Goal: Task Accomplishment & Management: Manage account settings

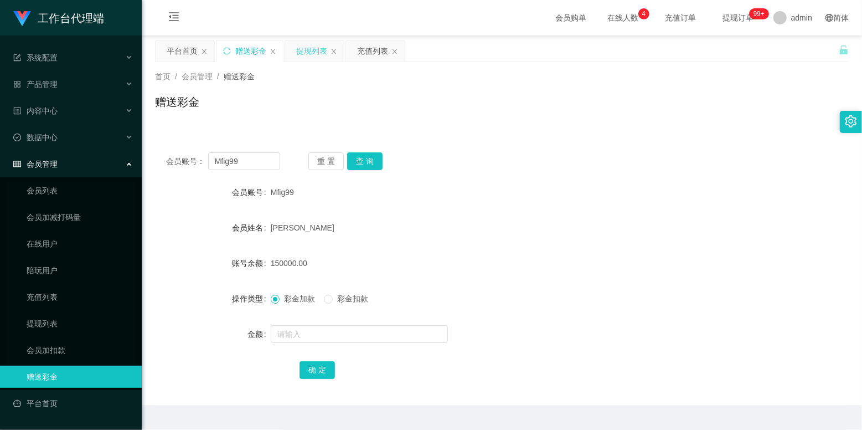
click at [313, 49] on div "提现列表" at bounding box center [311, 50] width 31 height 21
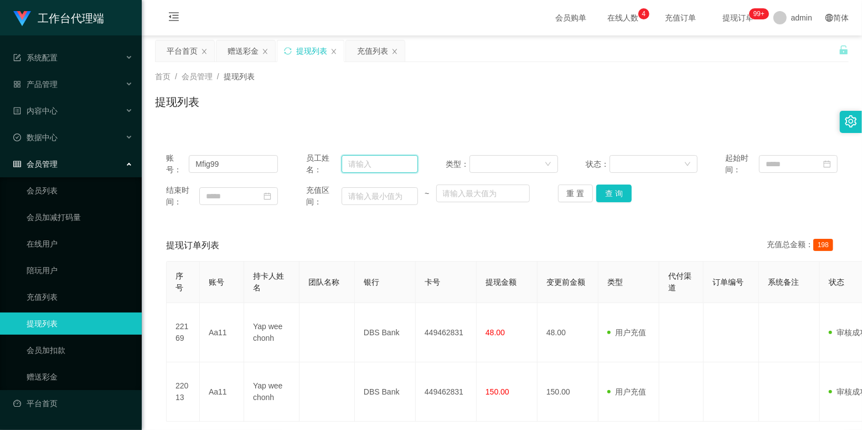
click at [360, 158] on input "text" at bounding box center [380, 164] width 76 height 18
drag, startPoint x: 742, startPoint y: 86, endPoint x: 570, endPoint y: 144, distance: 181.5
click at [742, 87] on div "首页 / 会员管理 / 提现列表 / 提现列表" at bounding box center [502, 95] width 694 height 48
click at [54, 184] on link "会员列表" at bounding box center [80, 190] width 106 height 22
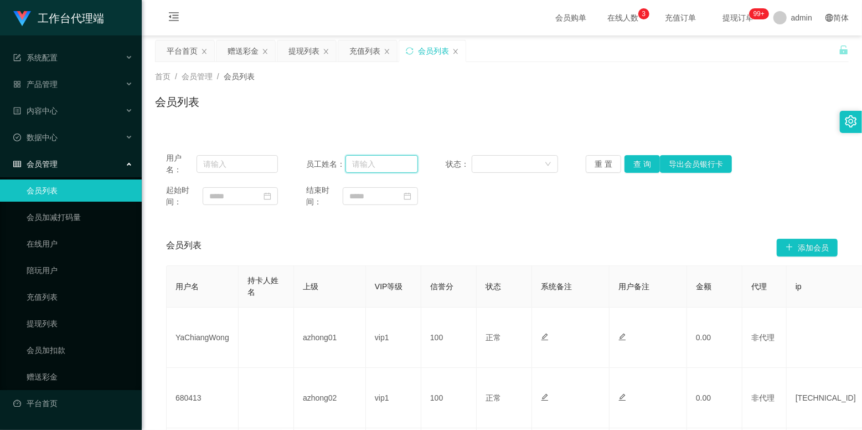
drag, startPoint x: 384, startPoint y: 160, endPoint x: 340, endPoint y: 159, distance: 43.7
click at [384, 160] on input "text" at bounding box center [381, 164] width 72 height 18
click at [242, 166] on input "text" at bounding box center [237, 164] width 81 height 18
paste input "Mfig99"
type input "Mfig99"
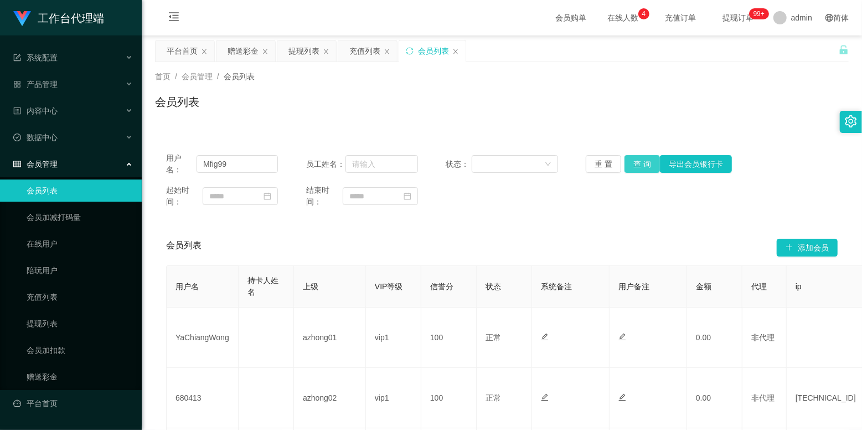
click at [632, 166] on button "查 询" at bounding box center [641, 164] width 35 height 18
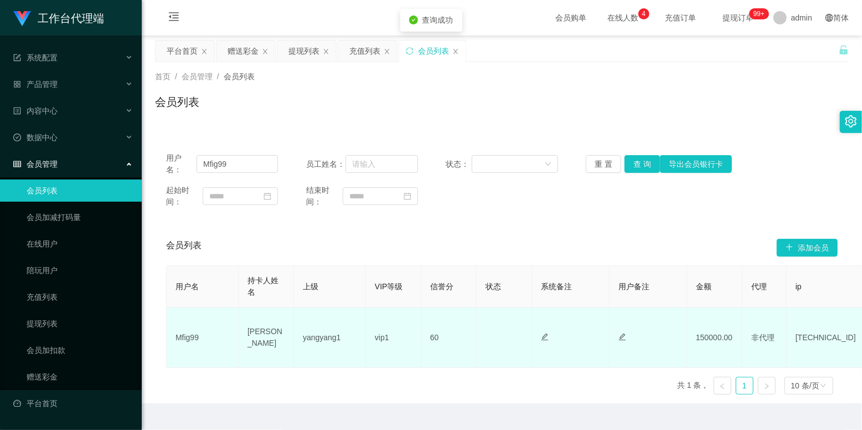
click at [328, 347] on td "yangyang1" at bounding box center [330, 337] width 72 height 60
copy td "yangyang1"
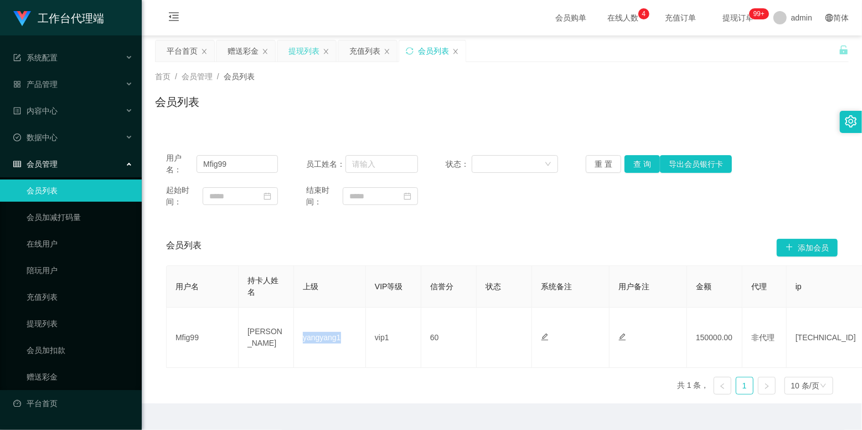
click at [307, 53] on div "提现列表" at bounding box center [303, 50] width 31 height 21
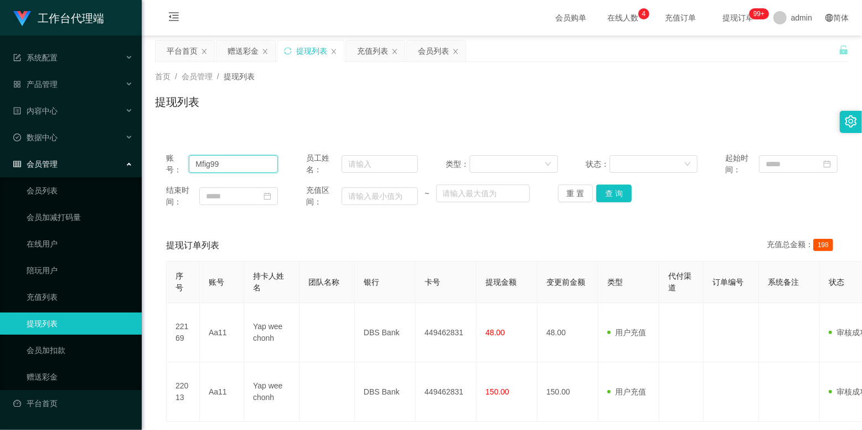
click at [273, 157] on input "Mfig99" at bounding box center [233, 164] width 89 height 18
click at [364, 166] on input "text" at bounding box center [380, 164] width 76 height 18
paste input "yangyang1"
type input "yangyang1"
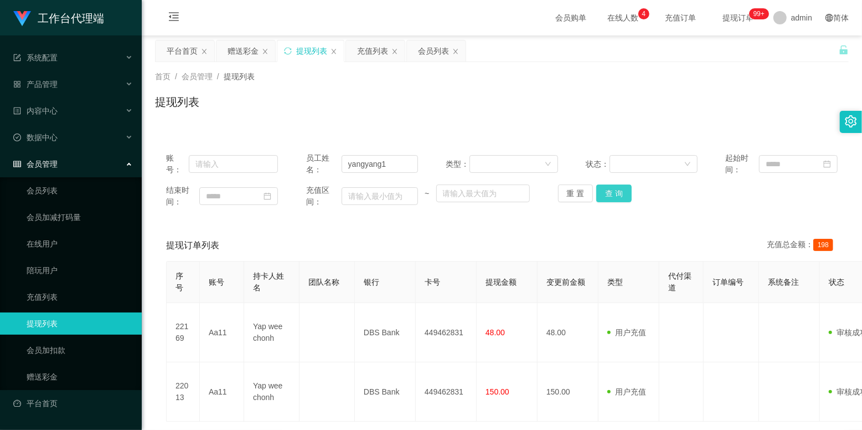
click at [606, 193] on button "查 询" at bounding box center [613, 193] width 35 height 18
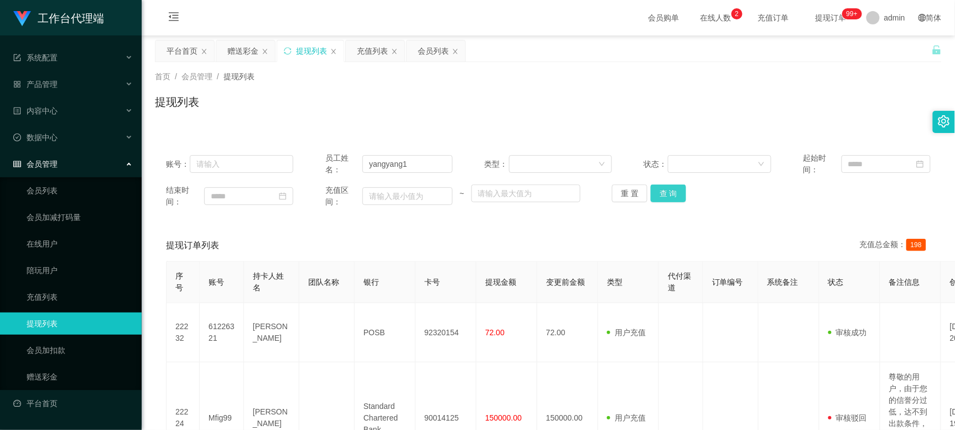
click at [663, 194] on button "查 询" at bounding box center [668, 193] width 35 height 18
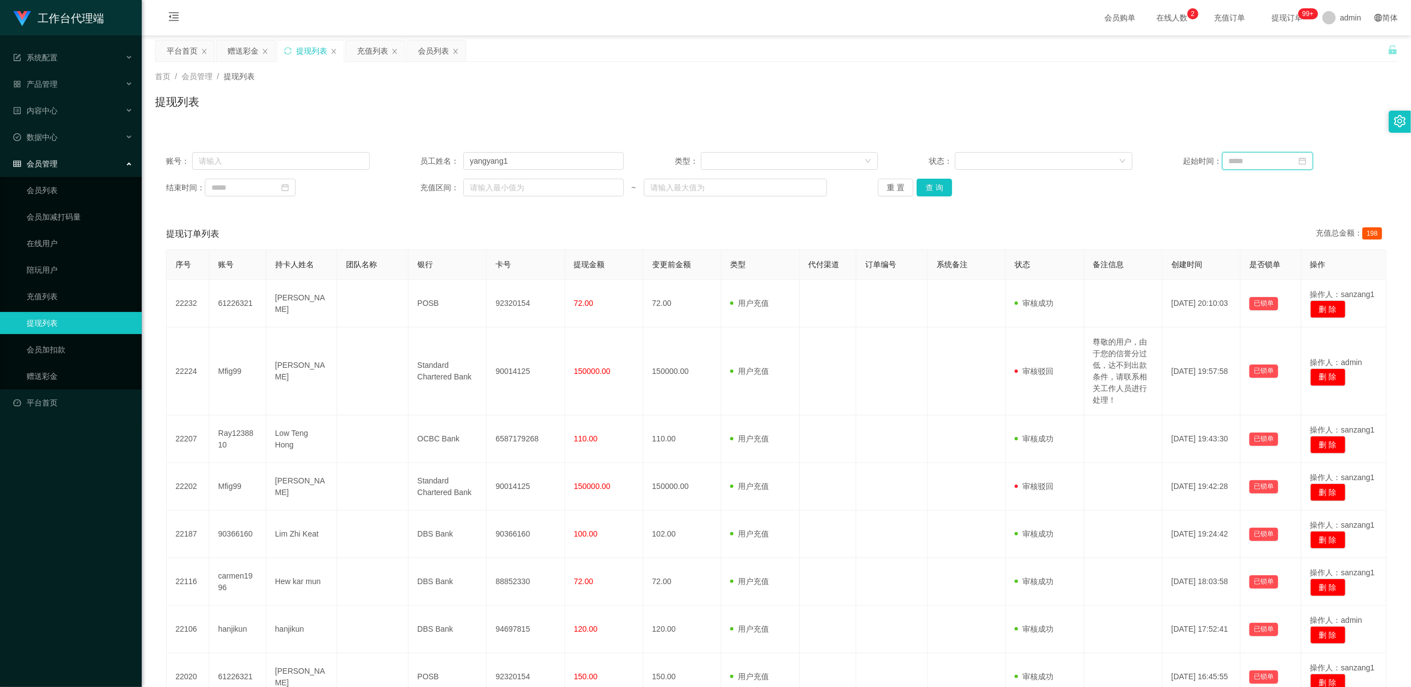
click at [861, 165] on input at bounding box center [1267, 161] width 91 height 18
click at [861, 287] on div "31" at bounding box center [1353, 287] width 13 height 13
type input "**********"
click at [259, 193] on input at bounding box center [250, 188] width 91 height 18
click at [337, 311] on div "31" at bounding box center [342, 314] width 13 height 13
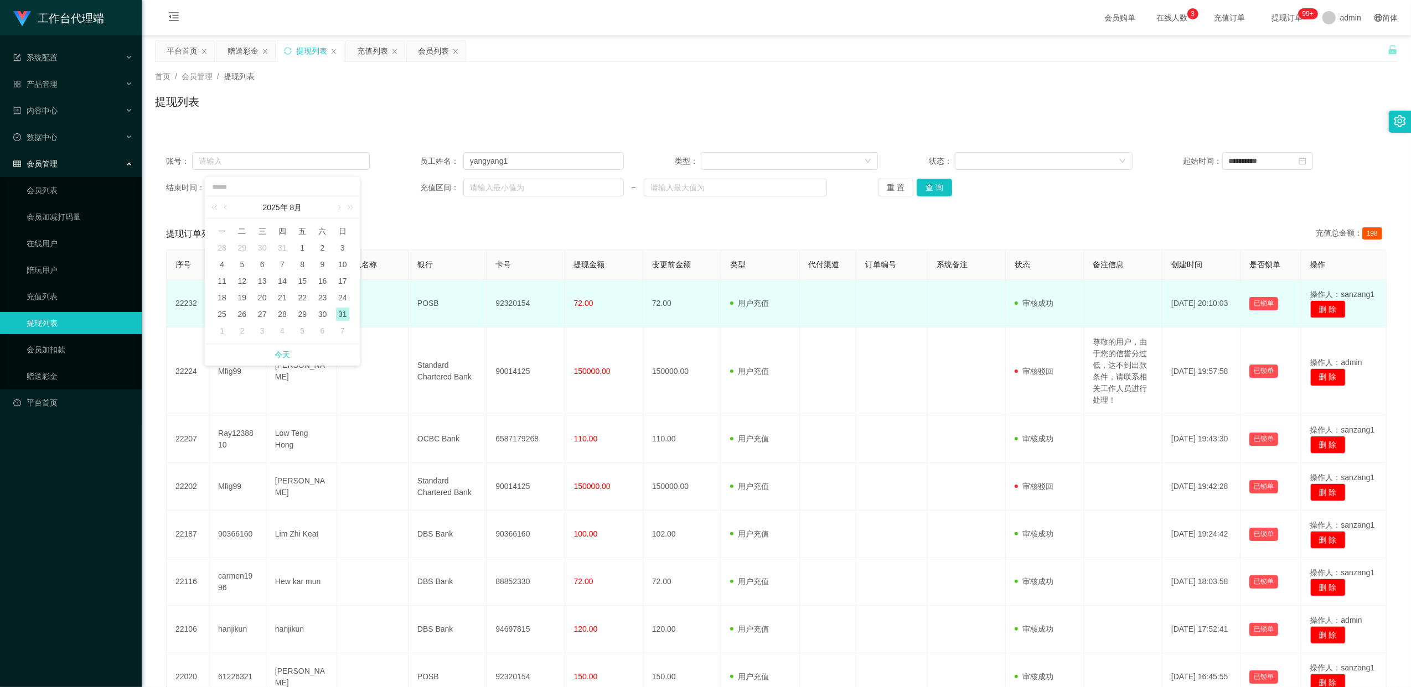
type input "**********"
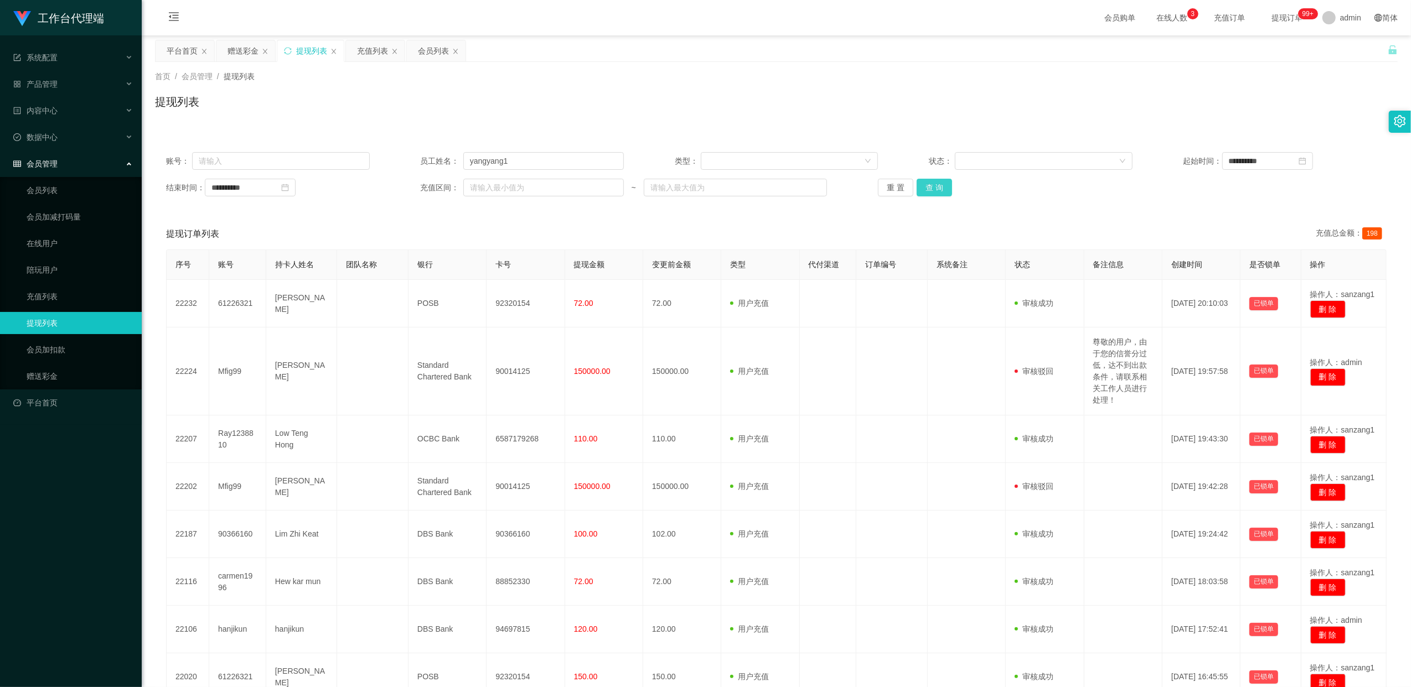
click at [861, 193] on button "查 询" at bounding box center [934, 188] width 35 height 18
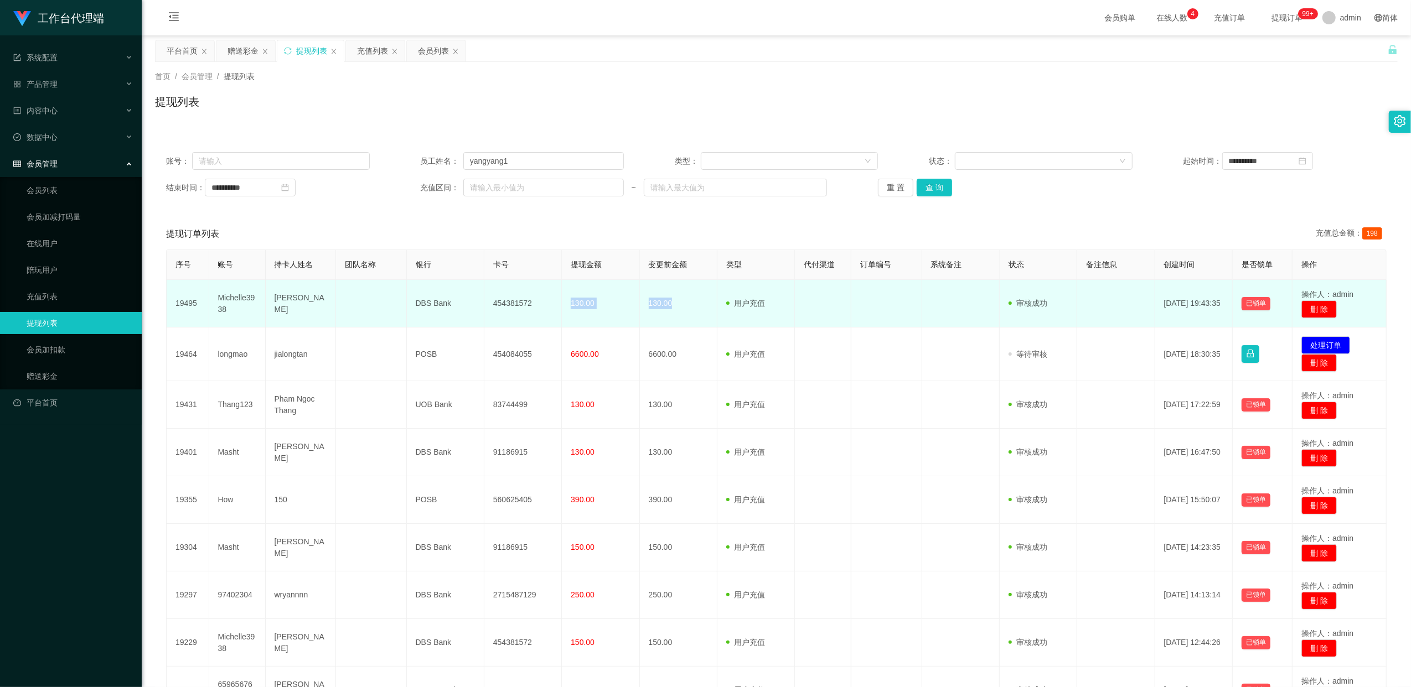
drag, startPoint x: 565, startPoint y: 306, endPoint x: 695, endPoint y: 310, distance: 130.1
click at [695, 310] on tr "19495 Michelle3938 Michelle DBS Bank 454381572 130.00 130.00 用户充值 人工扣款 审核驳回 审核成…" at bounding box center [777, 304] width 1220 height 48
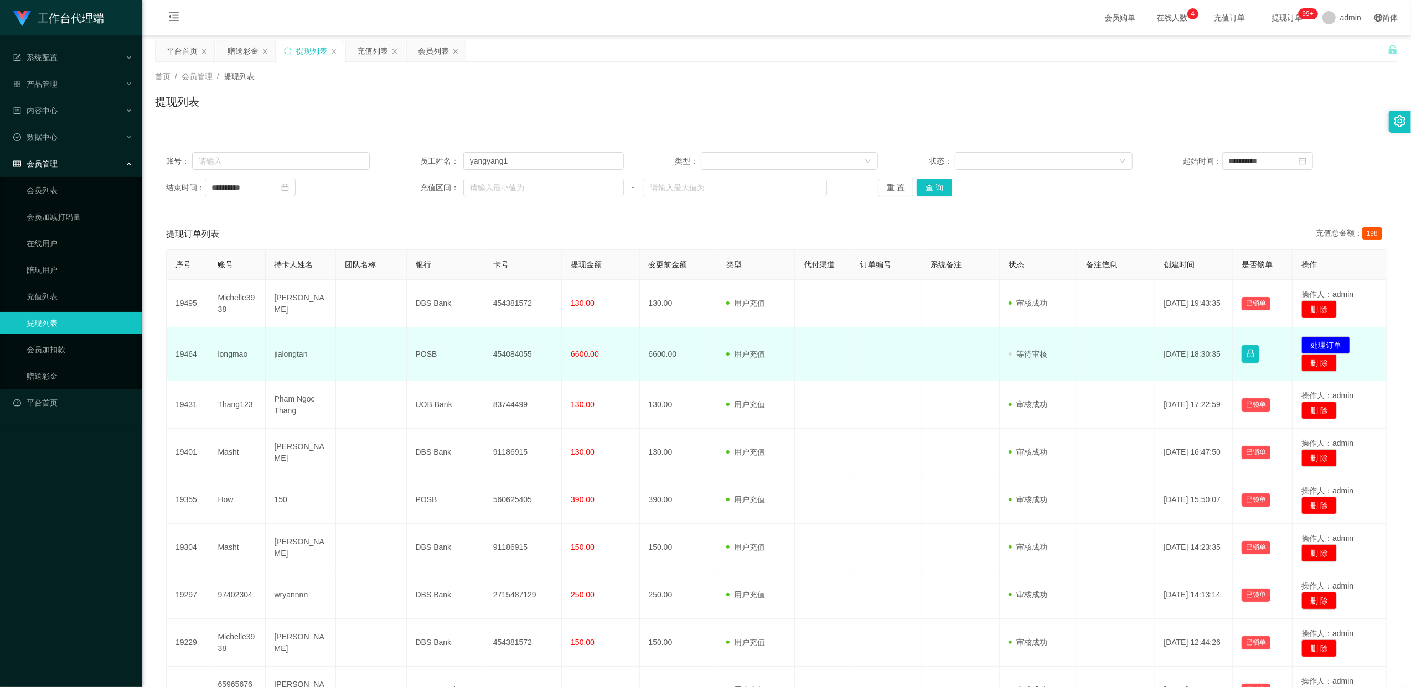
drag, startPoint x: 695, startPoint y: 310, endPoint x: 586, endPoint y: 335, distance: 112.5
click at [587, 335] on td "6600.00" at bounding box center [600, 355] width 77 height 54
drag, startPoint x: 575, startPoint y: 344, endPoint x: 618, endPoint y: 353, distance: 44.6
click at [618, 353] on td "6600.00" at bounding box center [600, 355] width 77 height 54
drag, startPoint x: 618, startPoint y: 353, endPoint x: 600, endPoint y: 365, distance: 22.0
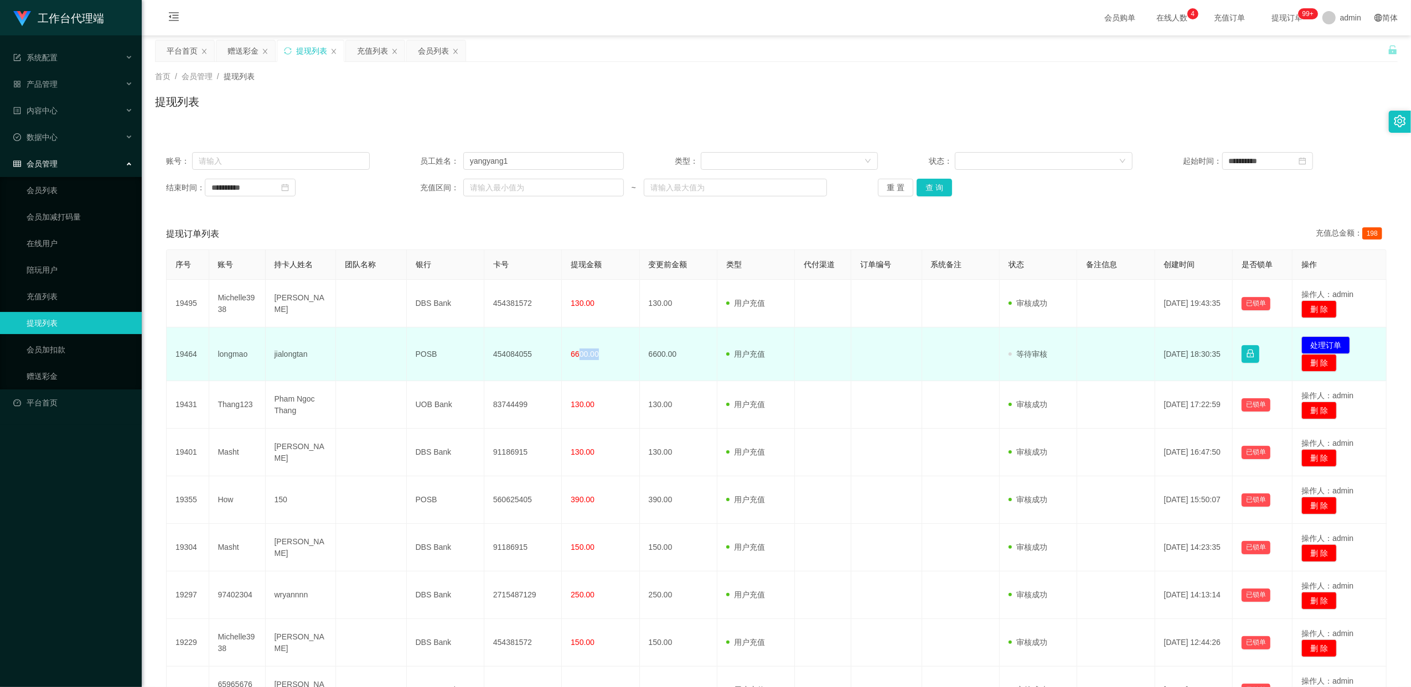
click at [600, 365] on td "6600.00" at bounding box center [600, 355] width 77 height 54
click at [303, 360] on td "jialongtan" at bounding box center [301, 355] width 71 height 54
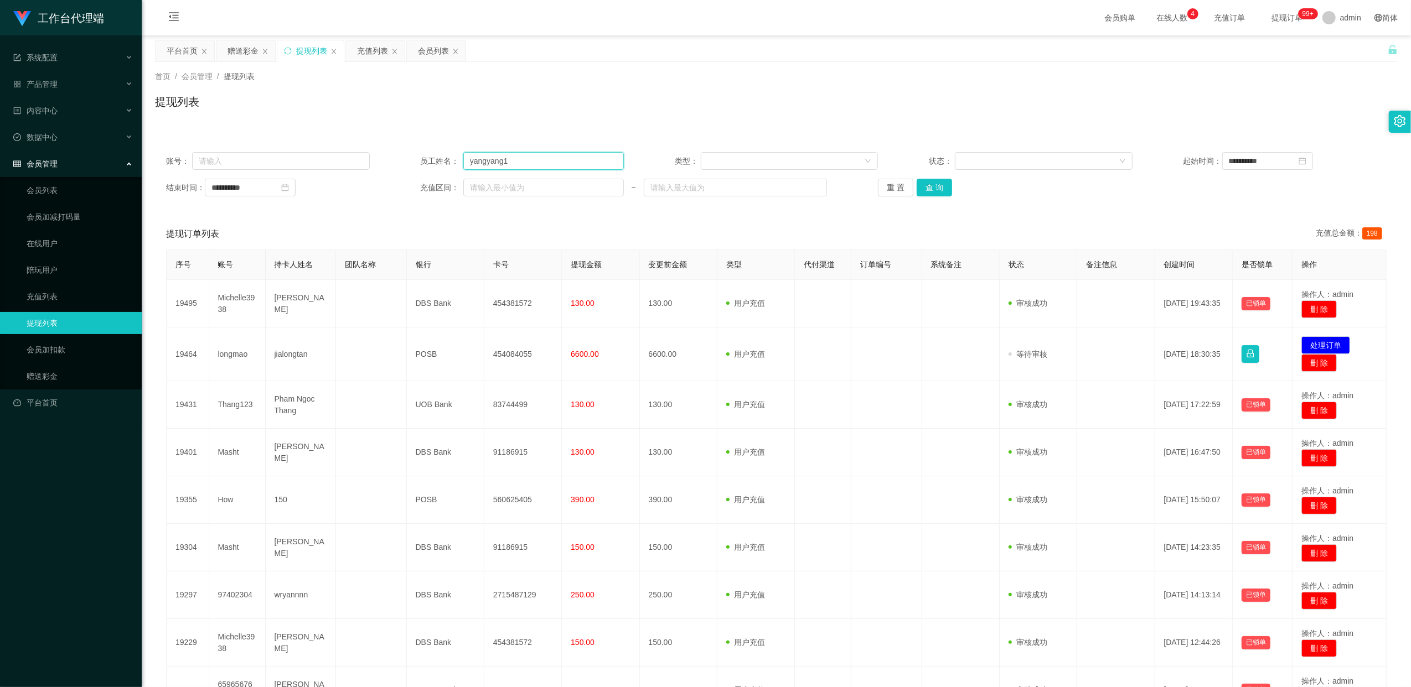
click at [544, 168] on input "yangyang1" at bounding box center [543, 161] width 161 height 18
click at [434, 48] on div "会员列表" at bounding box center [433, 50] width 31 height 21
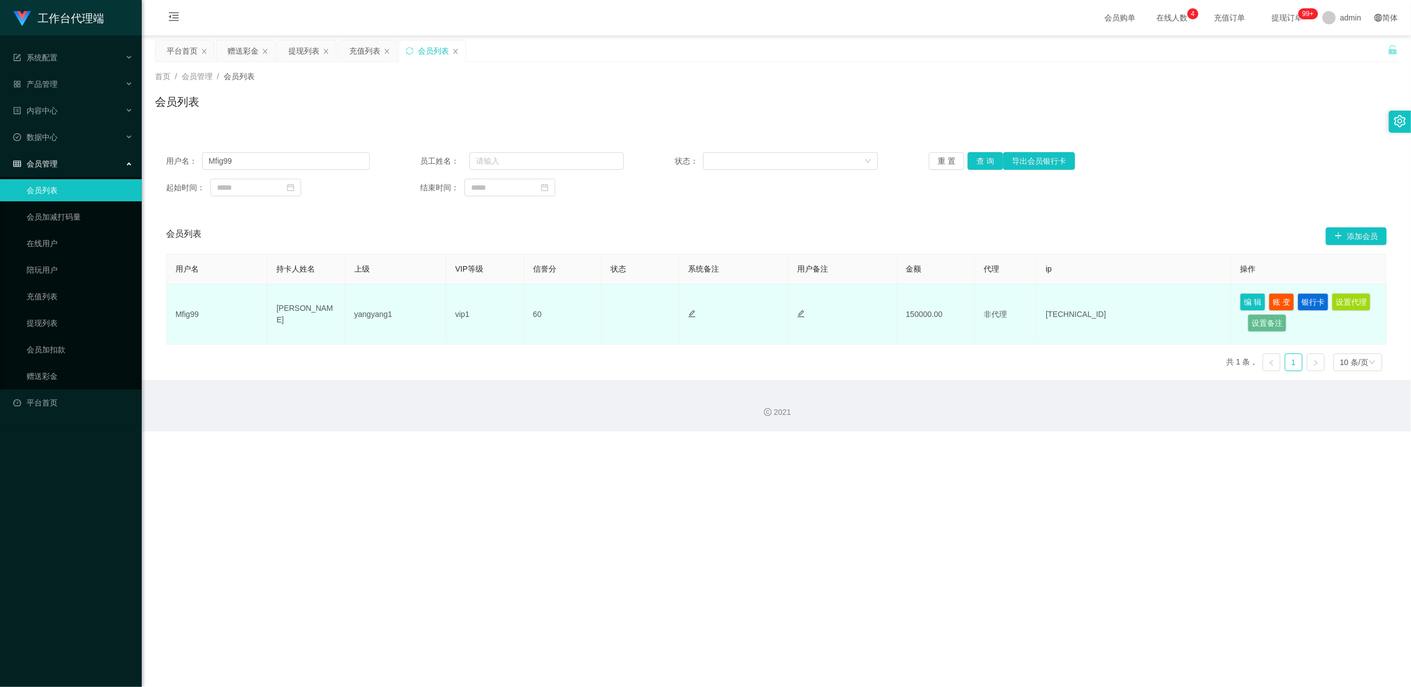
click at [380, 313] on td "yangyang1" at bounding box center [395, 315] width 101 height 60
drag, startPoint x: 380, startPoint y: 313, endPoint x: 416, endPoint y: 319, distance: 36.9
click at [416, 319] on td "yangyang1" at bounding box center [395, 315] width 101 height 60
click at [371, 317] on td "yangyang1" at bounding box center [395, 315] width 101 height 60
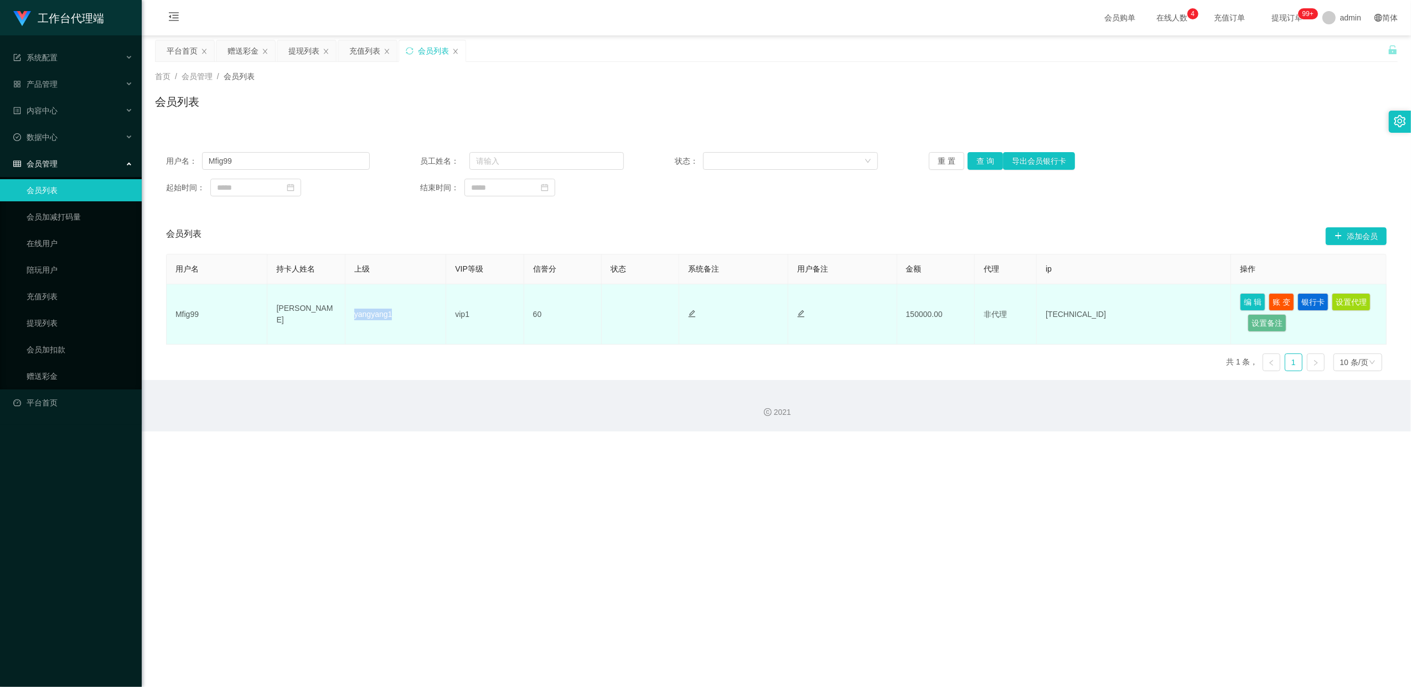
click at [371, 317] on td "yangyang1" at bounding box center [395, 315] width 101 height 60
drag, startPoint x: 371, startPoint y: 317, endPoint x: 410, endPoint y: 319, distance: 39.4
click at [410, 319] on td "yangyang1" at bounding box center [395, 315] width 101 height 60
click at [382, 317] on td "yangyang1" at bounding box center [395, 315] width 101 height 60
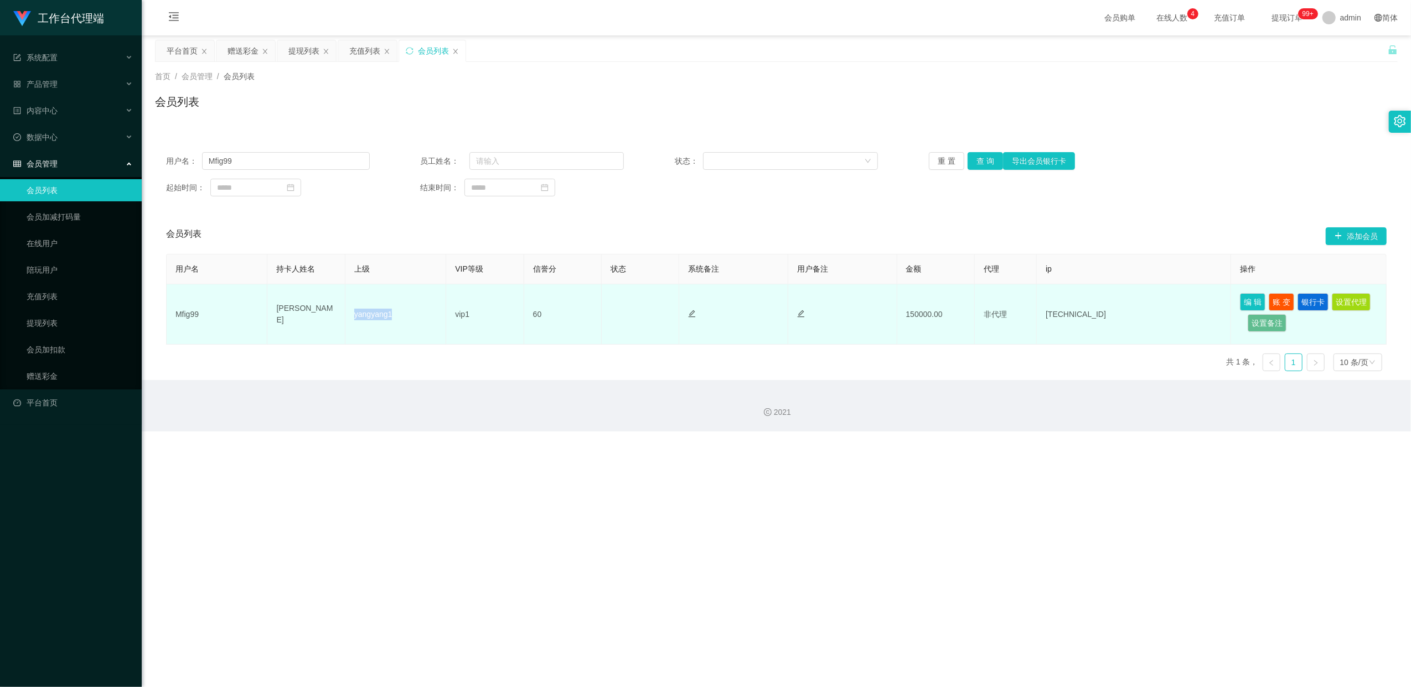
drag, startPoint x: 382, startPoint y: 317, endPoint x: 417, endPoint y: 321, distance: 35.2
click at [417, 321] on td "yangyang1" at bounding box center [395, 315] width 101 height 60
click at [379, 313] on td "yangyang1" at bounding box center [395, 315] width 101 height 60
drag, startPoint x: 379, startPoint y: 313, endPoint x: 419, endPoint y: 314, distance: 39.9
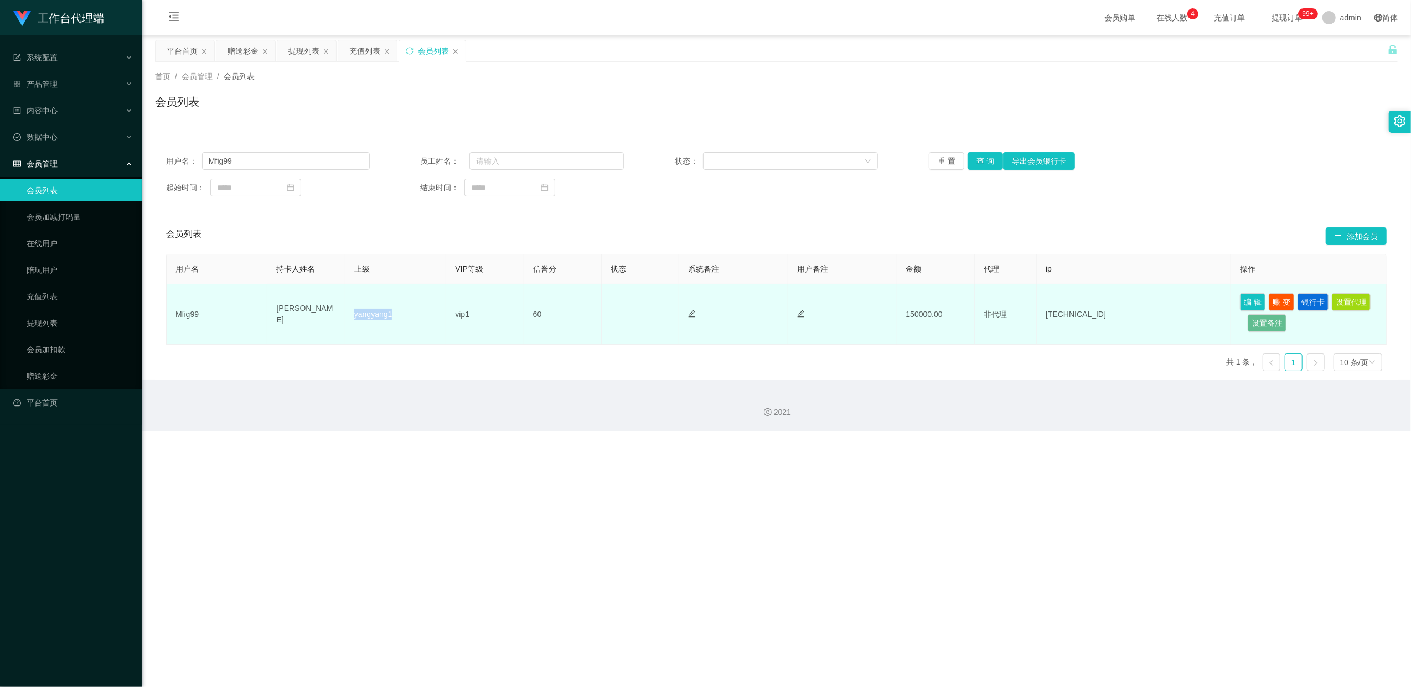
click at [419, 314] on td "yangyang1" at bounding box center [395, 315] width 101 height 60
click at [364, 314] on td "yangyang1" at bounding box center [395, 315] width 101 height 60
click at [489, 313] on td "vip1" at bounding box center [484, 315] width 77 height 60
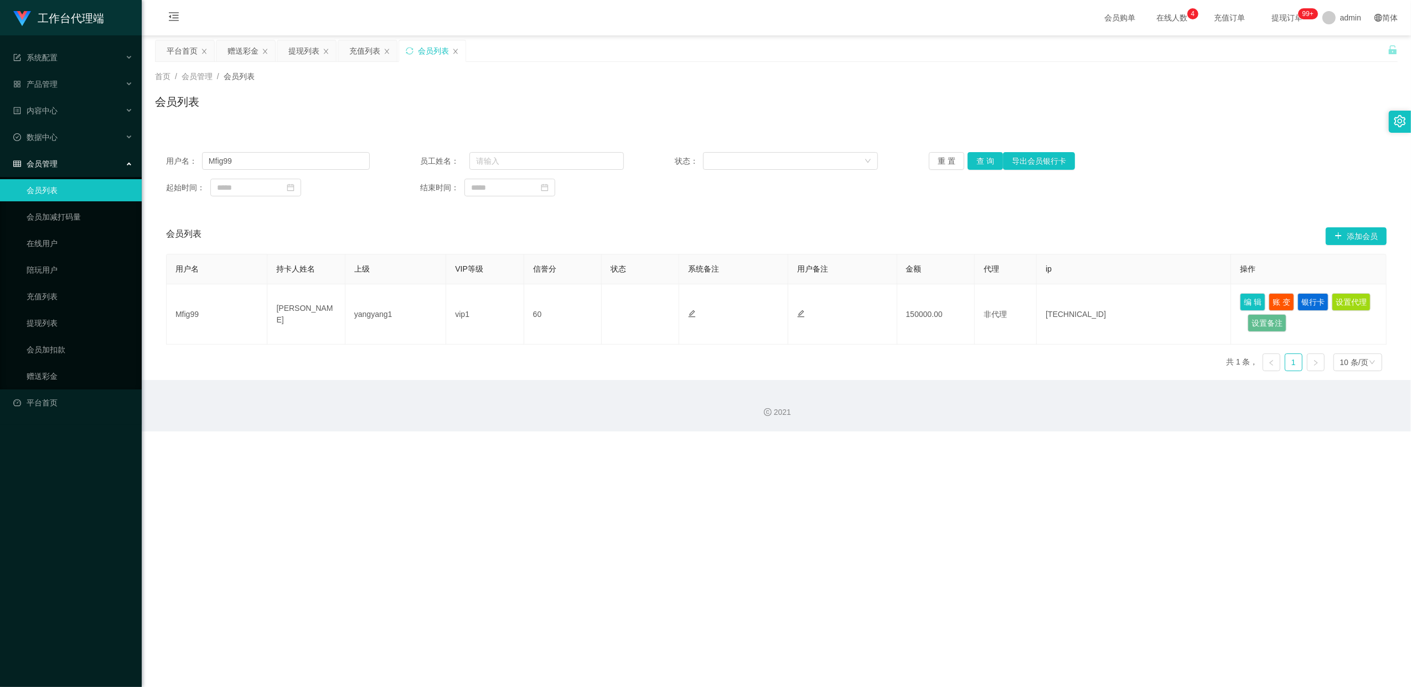
click at [861, 122] on div "首页 / 会员管理 / 会员列表 / 会员列表" at bounding box center [776, 95] width 1269 height 66
